Goal: Use online tool/utility: Use online tool/utility

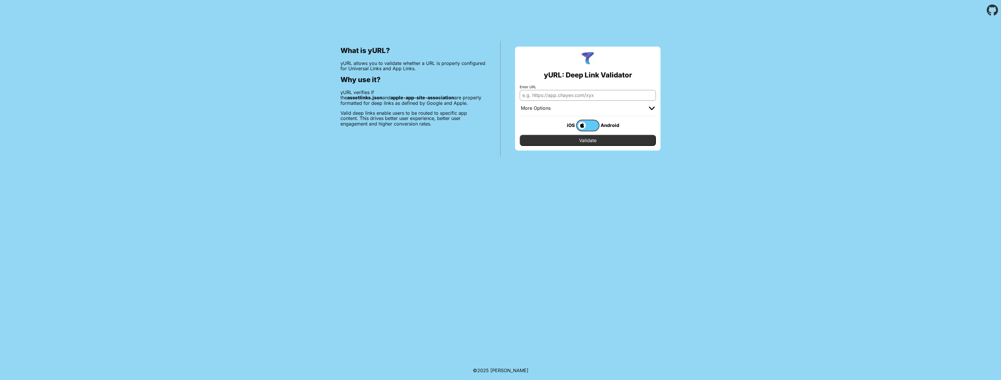
click at [570, 96] on input "Enter URL" at bounding box center [588, 95] width 136 height 10
type input "l"
click at [584, 98] on input "Enter URL" at bounding box center [588, 95] width 136 height 10
paste input "[URL][DOMAIN_NAME][DEMOGRAPHIC_DATA]"
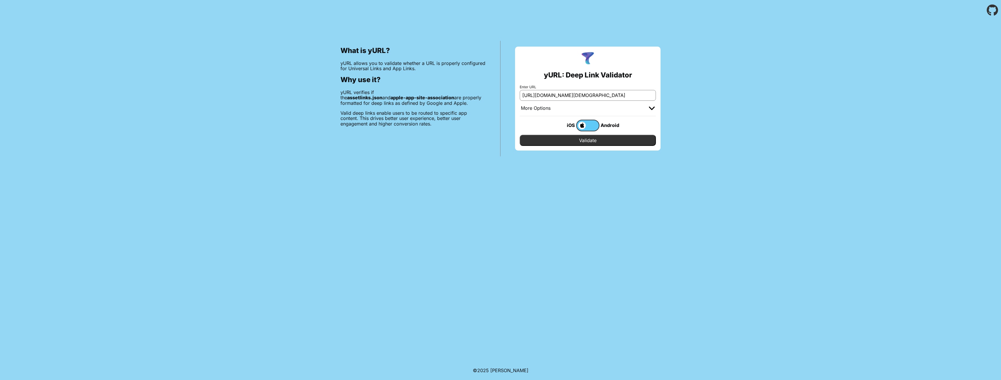
type input "[URL][DOMAIN_NAME][DEMOGRAPHIC_DATA]"
click at [617, 141] on input "Validate" at bounding box center [588, 140] width 136 height 11
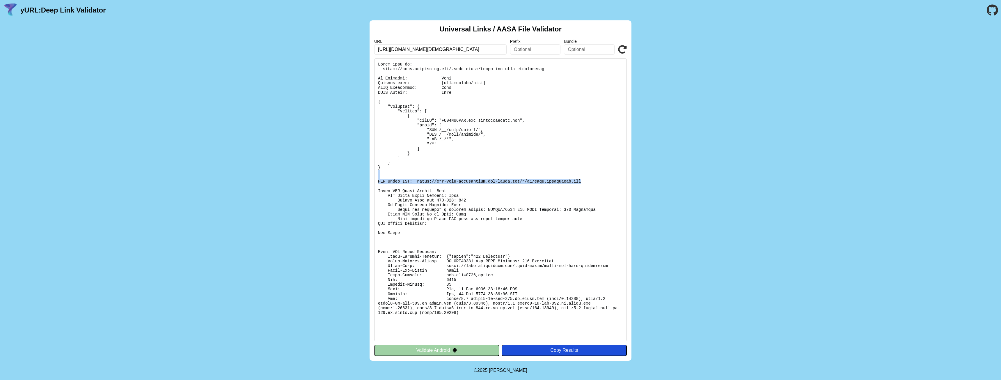
drag, startPoint x: 571, startPoint y: 180, endPoint x: 441, endPoint y: 174, distance: 130.0
click at [441, 174] on pre at bounding box center [500, 199] width 253 height 283
click at [422, 179] on pre at bounding box center [500, 199] width 253 height 283
drag, startPoint x: 414, startPoint y: 181, endPoint x: 575, endPoint y: 181, distance: 161.9
click at [571, 184] on pre at bounding box center [500, 199] width 253 height 283
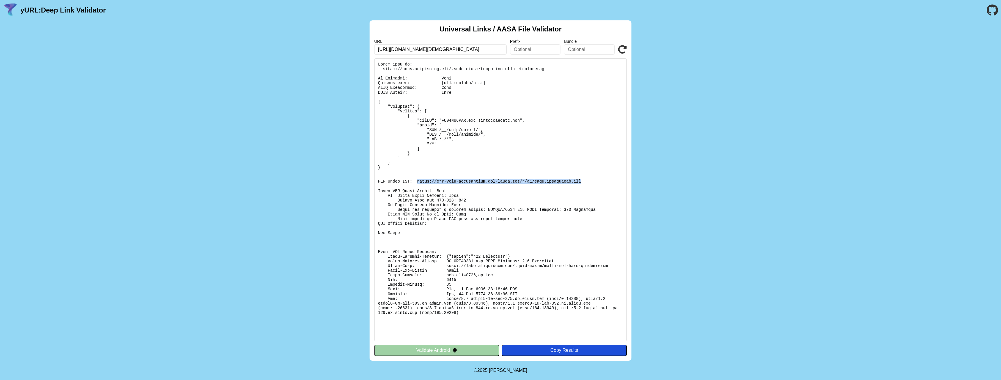
copy pre "https://app-site-association.cdn-apple.com/a/v1/link.reversible.com"
click at [509, 226] on pre at bounding box center [500, 199] width 253 height 283
click at [573, 349] on div "Copy Results" at bounding box center [564, 350] width 119 height 5
click at [571, 223] on pre at bounding box center [500, 199] width 253 height 283
click at [626, 48] on icon at bounding box center [622, 49] width 9 height 9
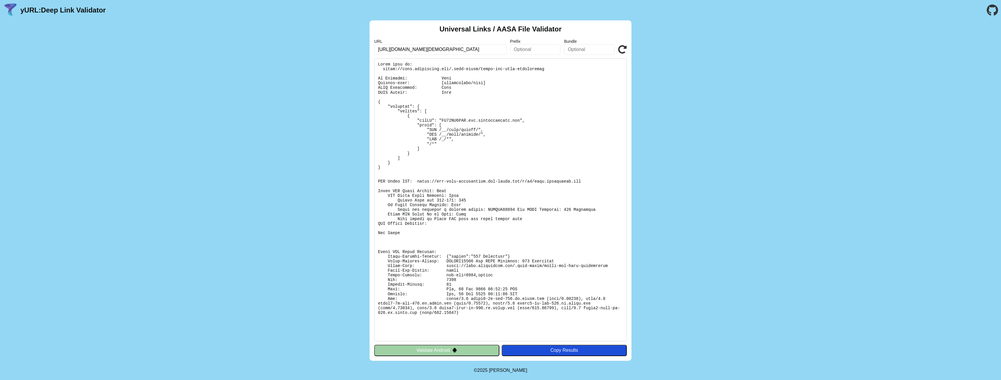
click at [626, 48] on icon at bounding box center [622, 49] width 9 height 9
click at [482, 250] on pre at bounding box center [500, 199] width 253 height 283
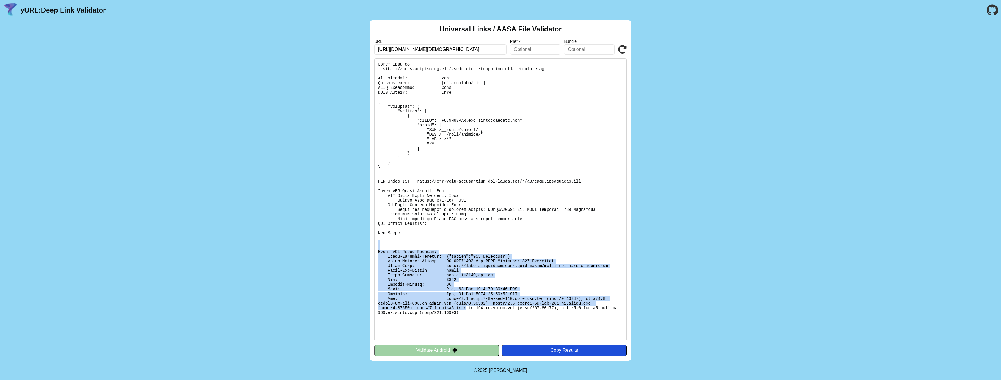
drag, startPoint x: 402, startPoint y: 318, endPoint x: 417, endPoint y: 256, distance: 64.2
click at [391, 240] on pre at bounding box center [500, 199] width 253 height 283
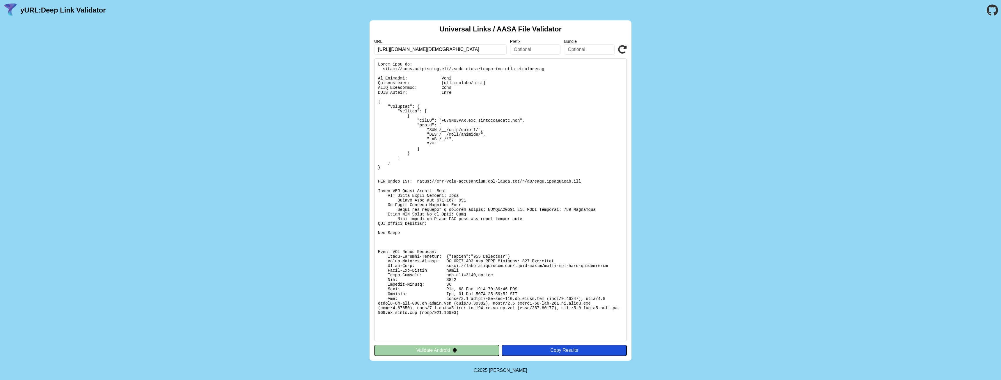
click at [594, 309] on pre at bounding box center [500, 199] width 253 height 283
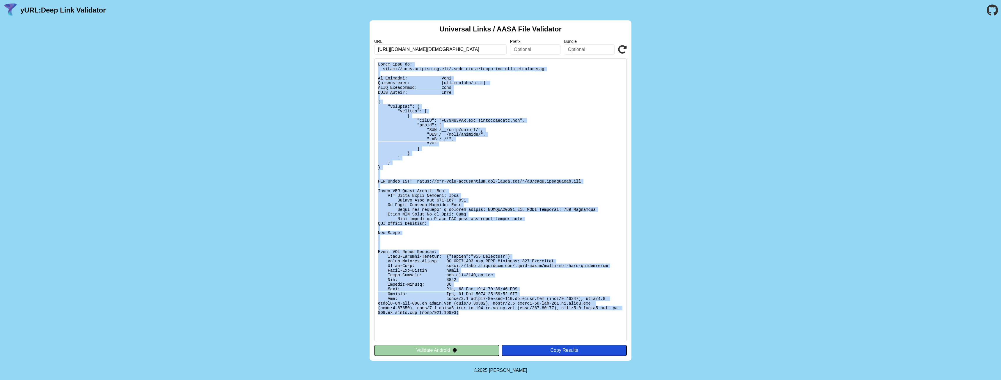
drag, startPoint x: 621, startPoint y: 308, endPoint x: 373, endPoint y: 61, distance: 349.7
click at [373, 61] on div "Universal Links / AASA File Validator URL https://link.reversible.com/?type=pro…" at bounding box center [501, 190] width 262 height 340
copy pre "Found file at: https://link.reversible.com/.well-known/apple-app-site-associati…"
click at [517, 119] on pre at bounding box center [500, 199] width 253 height 283
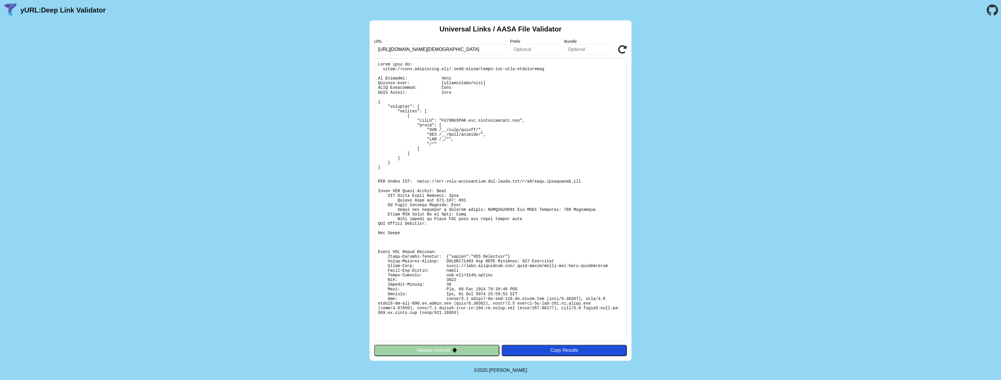
click at [617, 52] on div "URL https://link.reversible.com/?type=productList&gender=women&source=category&…" at bounding box center [500, 47] width 253 height 16
click at [621, 50] on icon at bounding box center [622, 49] width 9 height 9
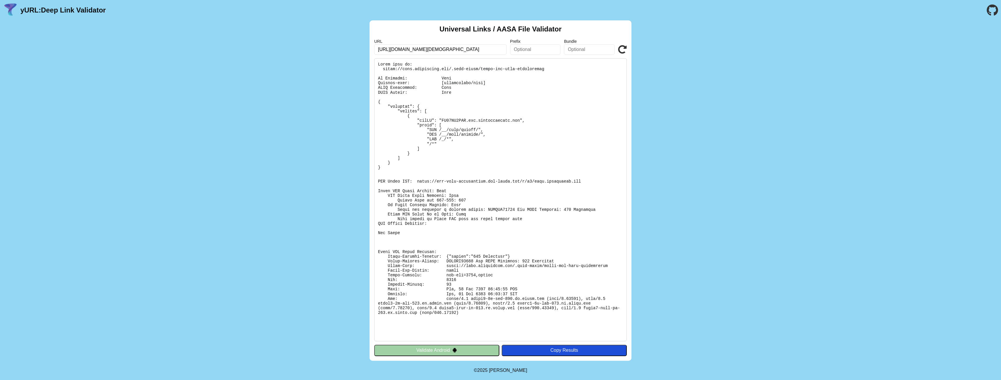
click at [621, 50] on icon at bounding box center [622, 49] width 9 height 9
drag, startPoint x: 568, startPoint y: 179, endPoint x: 473, endPoint y: 179, distance: 94.3
click at [473, 179] on pre at bounding box center [500, 199] width 253 height 283
click at [467, 179] on pre at bounding box center [500, 199] width 253 height 283
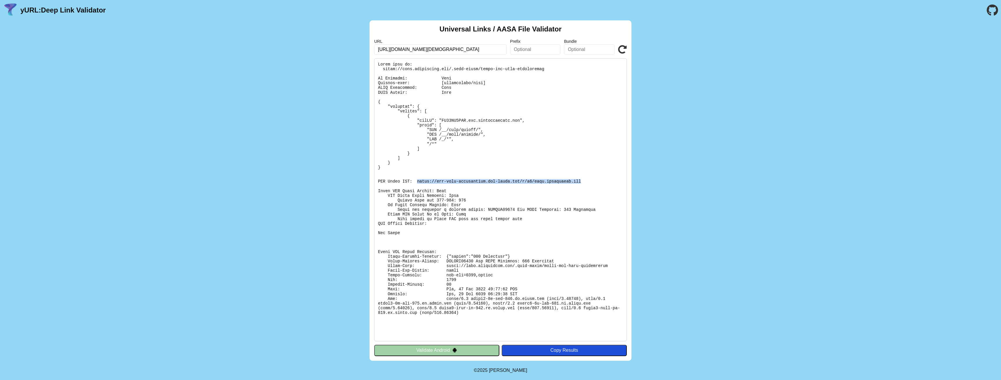
drag, startPoint x: 414, startPoint y: 181, endPoint x: 588, endPoint y: 181, distance: 174.7
click at [588, 181] on pre at bounding box center [500, 199] width 253 height 283
copy pre "https://app-site-association.cdn-apple.com/a/v1/link.reversible.com"
click at [628, 50] on div "Universal Links / AASA File Validator URL https://link.reversible.com/?type=pro…" at bounding box center [501, 190] width 262 height 340
click at [623, 48] on icon at bounding box center [622, 49] width 9 height 9
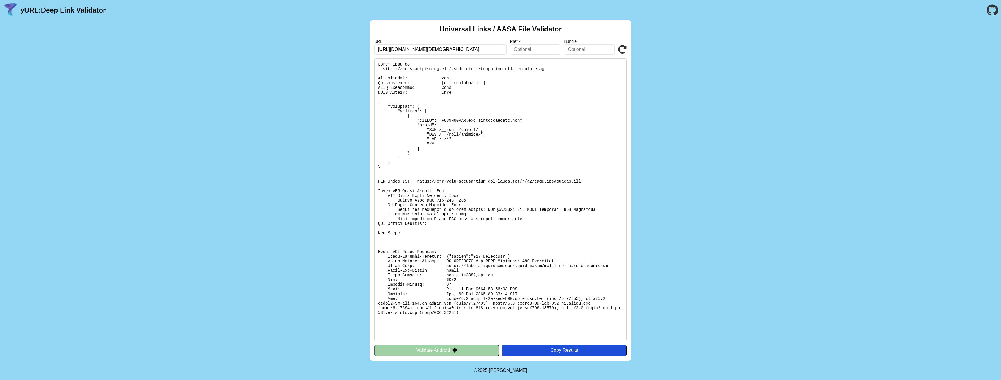
click at [618, 52] on div "URL [URL][DOMAIN_NAME][DEMOGRAPHIC_DATA] Prefix Bundle Validate" at bounding box center [500, 47] width 253 height 16
click at [619, 52] on icon at bounding box center [622, 49] width 9 height 9
click at [620, 51] on icon at bounding box center [622, 49] width 9 height 9
click at [476, 47] on input "[URL][DOMAIN_NAME][DEMOGRAPHIC_DATA]" at bounding box center [440, 49] width 132 height 10
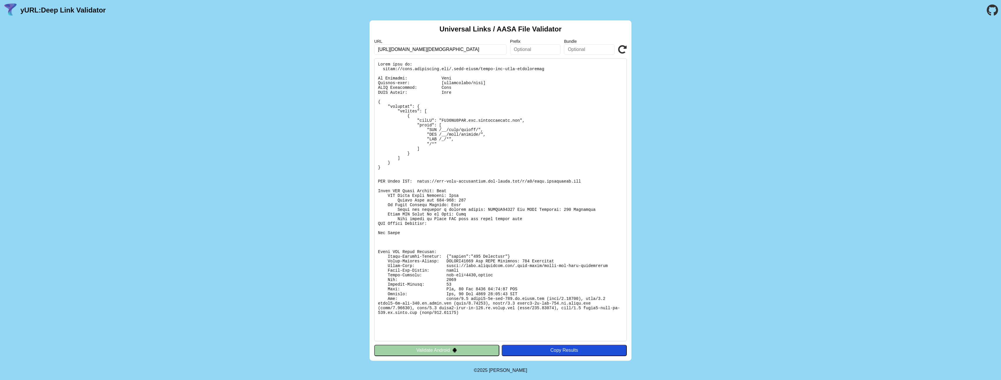
click button "Validate" at bounding box center [0, 0] width 0 height 0
click at [466, 47] on input "[URL][DOMAIN_NAME][DEMOGRAPHIC_DATA]" at bounding box center [440, 49] width 132 height 10
click button "Validate" at bounding box center [0, 0] width 0 height 0
click at [412, 47] on input "[URL][DOMAIN_NAME][DEMOGRAPHIC_DATA]" at bounding box center [440, 49] width 132 height 10
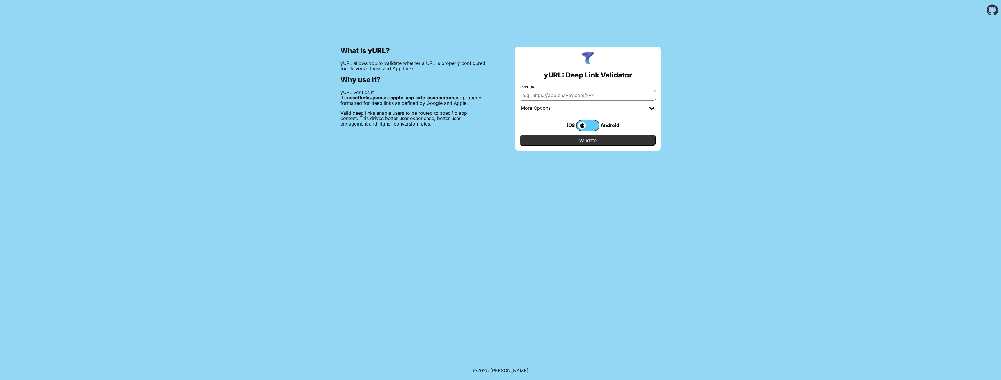
click at [588, 94] on input "Enter URL" at bounding box center [588, 95] width 136 height 10
paste input "[URL][DOMAIN_NAME][DEMOGRAPHIC_DATA]"
type input "[URL][DOMAIN_NAME][DEMOGRAPHIC_DATA]"
click at [628, 139] on input "Validate" at bounding box center [588, 140] width 136 height 11
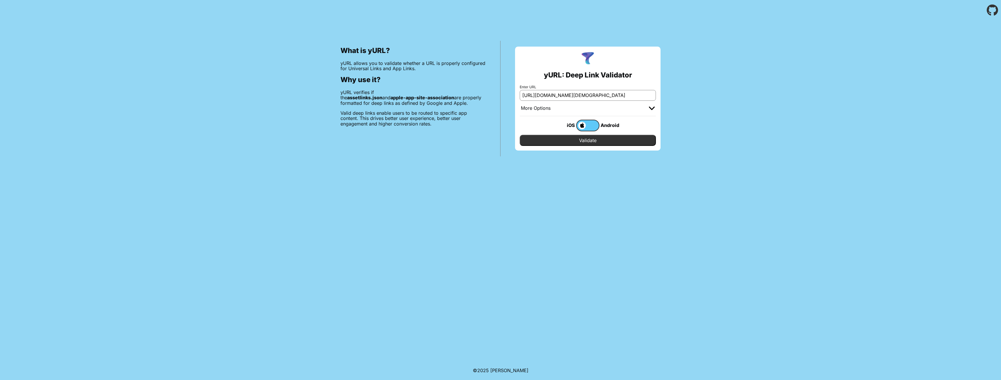
scroll to position [0, 0]
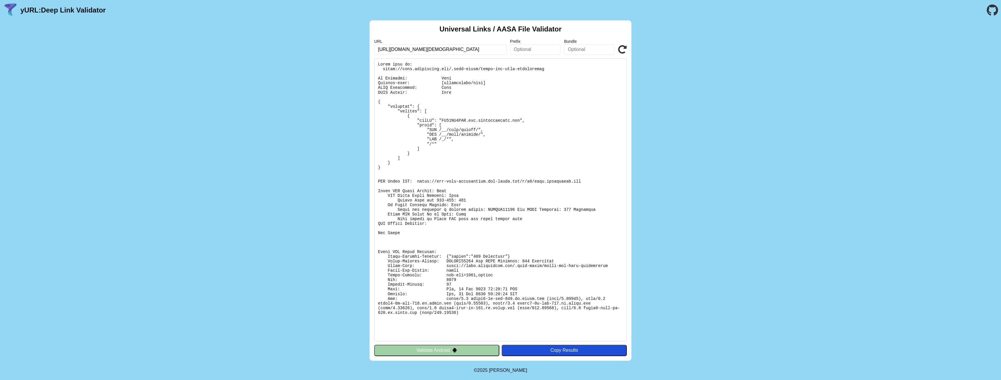
click at [628, 43] on div "Universal Links / AASA File Validator URL https://link.reversible.com/?type=pro…" at bounding box center [501, 190] width 262 height 340
click at [621, 52] on icon at bounding box center [622, 49] width 9 height 9
click at [622, 51] on icon at bounding box center [622, 49] width 9 height 9
click at [627, 45] on div "URL [URL][DOMAIN_NAME][DEMOGRAPHIC_DATA] Prefix Bundle Validate" at bounding box center [500, 47] width 253 height 16
drag, startPoint x: 441, startPoint y: 267, endPoint x: 590, endPoint y: 265, distance: 148.8
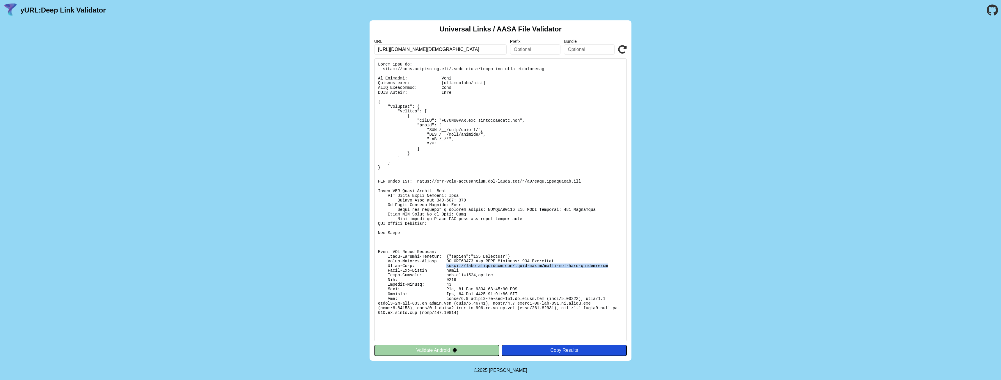
click at [590, 265] on pre at bounding box center [500, 199] width 253 height 283
copy pre "https://link.reversible.com/.well-known/apple-app-site-association"
click at [554, 189] on pre at bounding box center [500, 199] width 253 height 283
drag, startPoint x: 568, startPoint y: 181, endPoint x: 415, endPoint y: 183, distance: 153.7
click at [415, 183] on pre at bounding box center [500, 199] width 253 height 283
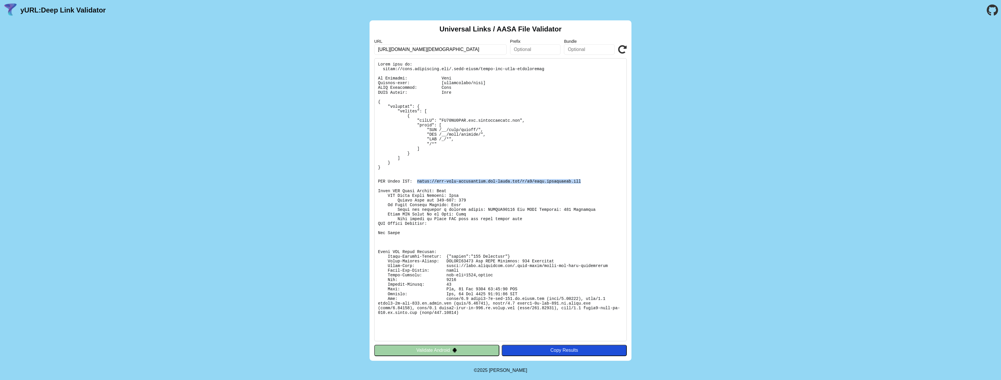
copy pre "https://app-site-association.cdn-apple.com/a/v1/link.reversible.com"
click at [622, 49] on icon at bounding box center [622, 49] width 9 height 9
click at [623, 46] on icon at bounding box center [622, 49] width 9 height 9
